Goal: Transaction & Acquisition: Purchase product/service

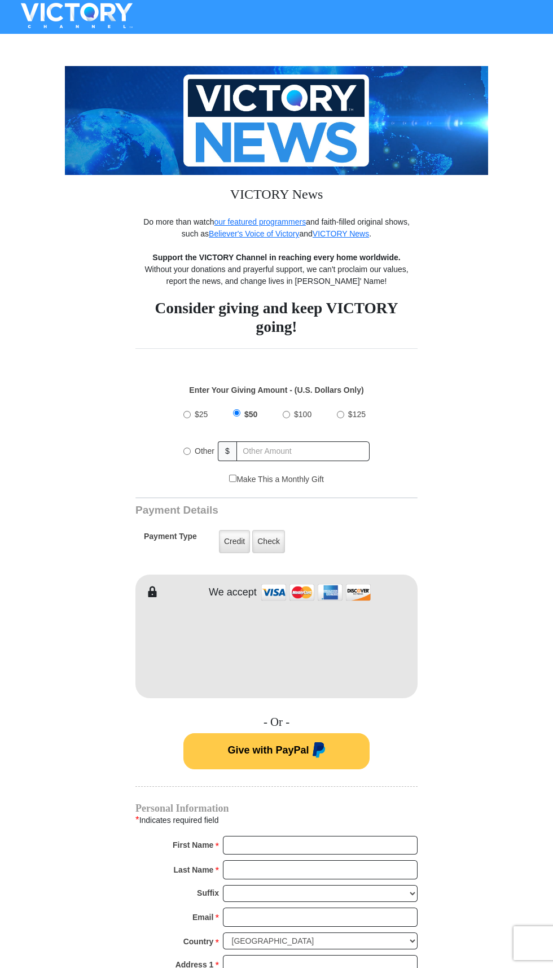
click at [310, 758] on img at bounding box center [317, 751] width 16 height 18
click at [305, 167] on img at bounding box center [276, 120] width 423 height 109
click at [304, 260] on strong "Support the VICTORY Channel in reaching every home worldwide." at bounding box center [276, 257] width 248 height 9
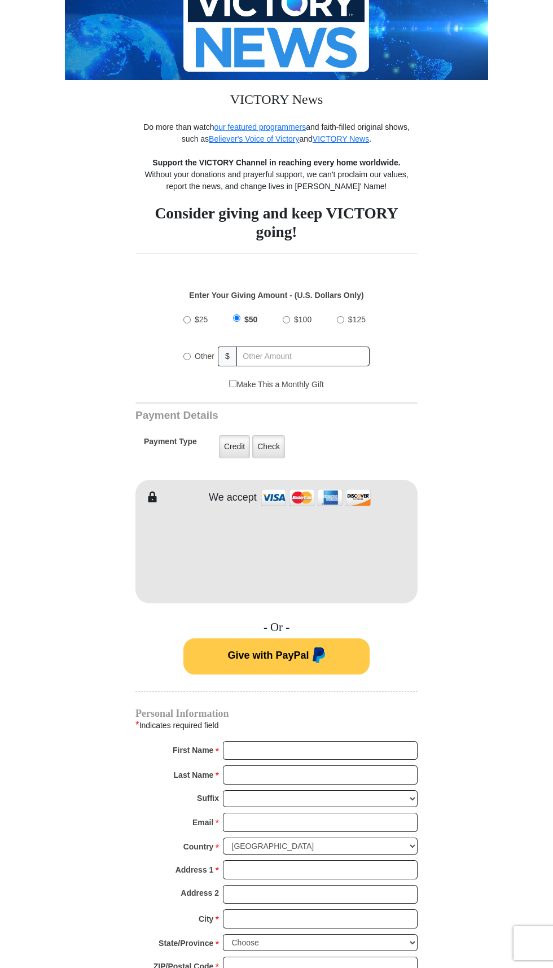
scroll to position [95, 0]
click at [314, 672] on button "Give with PayPal" at bounding box center [276, 656] width 186 height 36
